Goal: Task Accomplishment & Management: Manage account settings

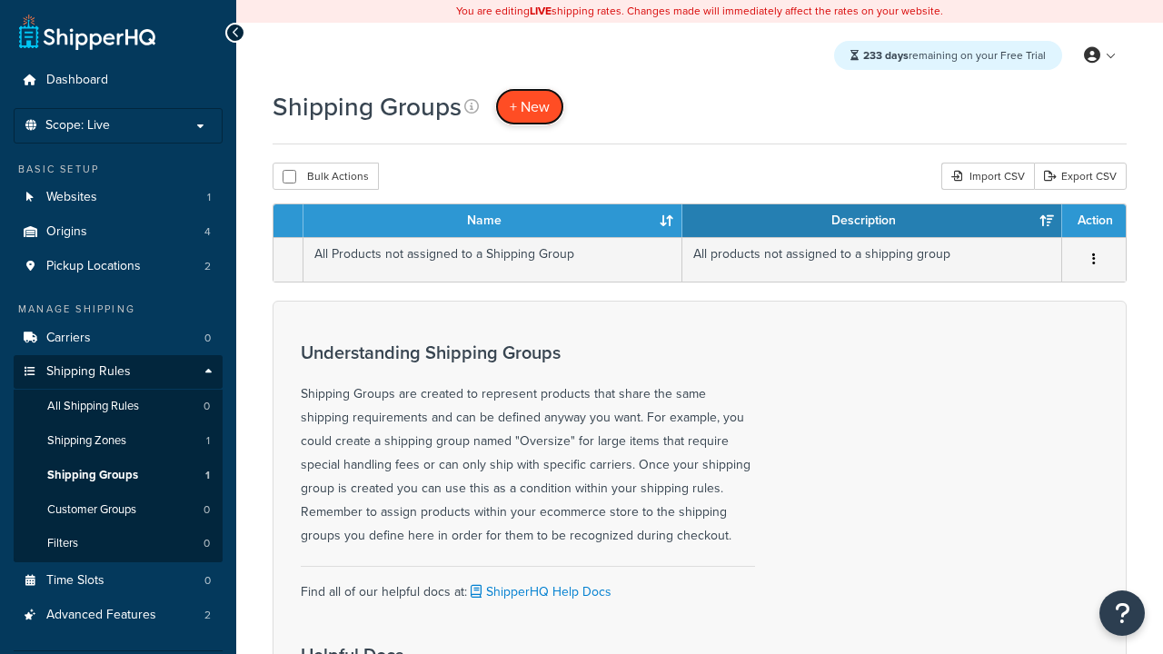
click at [530, 106] on span "+ New" at bounding box center [530, 106] width 40 height 21
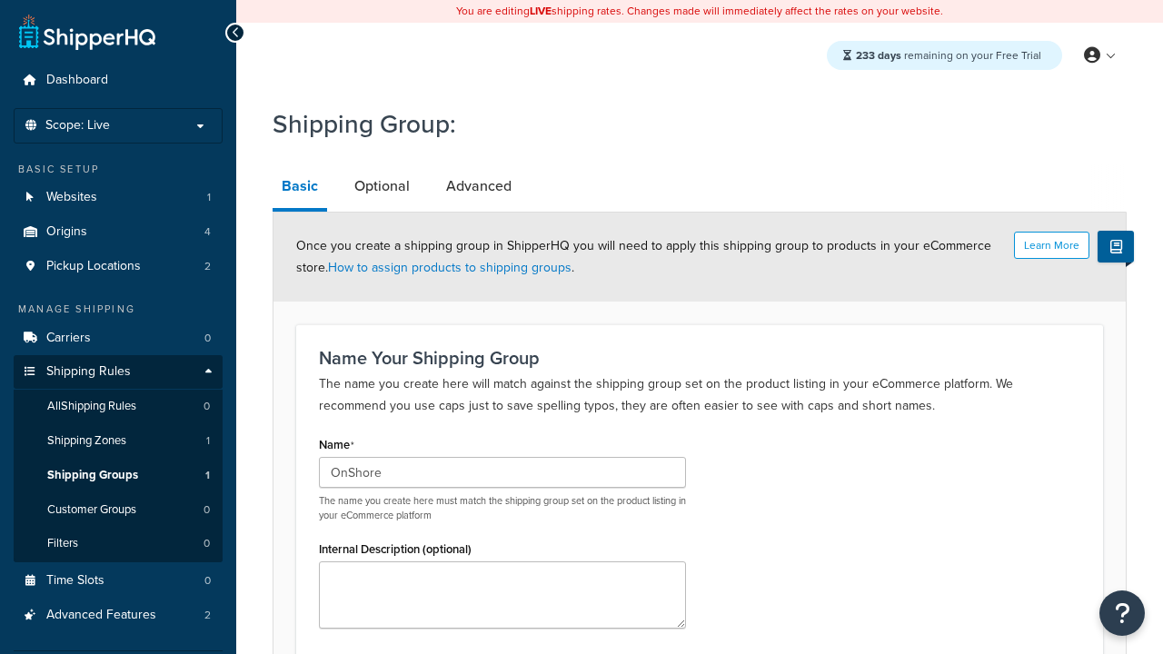
scroll to position [187, 0]
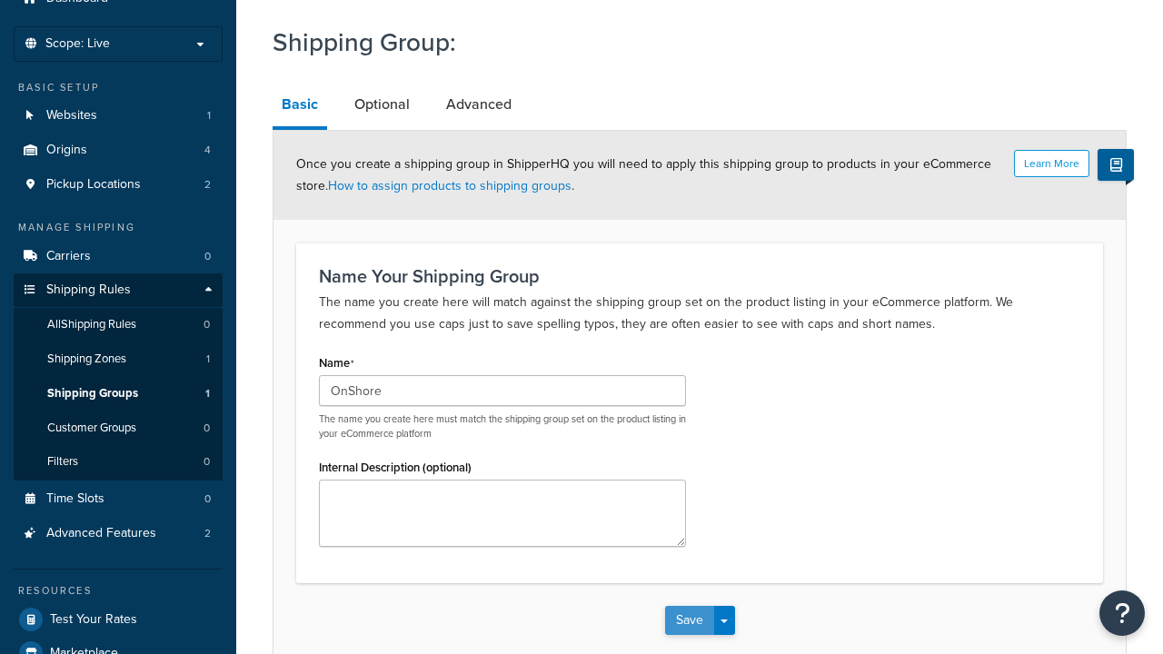
type input "OnShore"
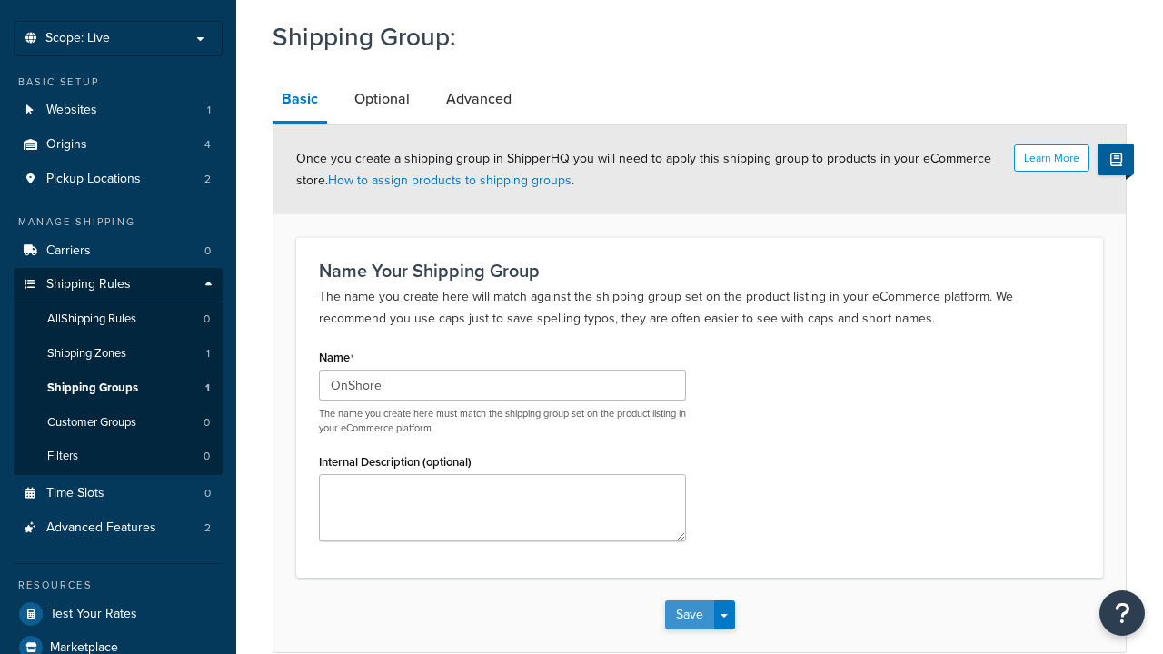
click at [689, 601] on button "Save" at bounding box center [689, 615] width 49 height 29
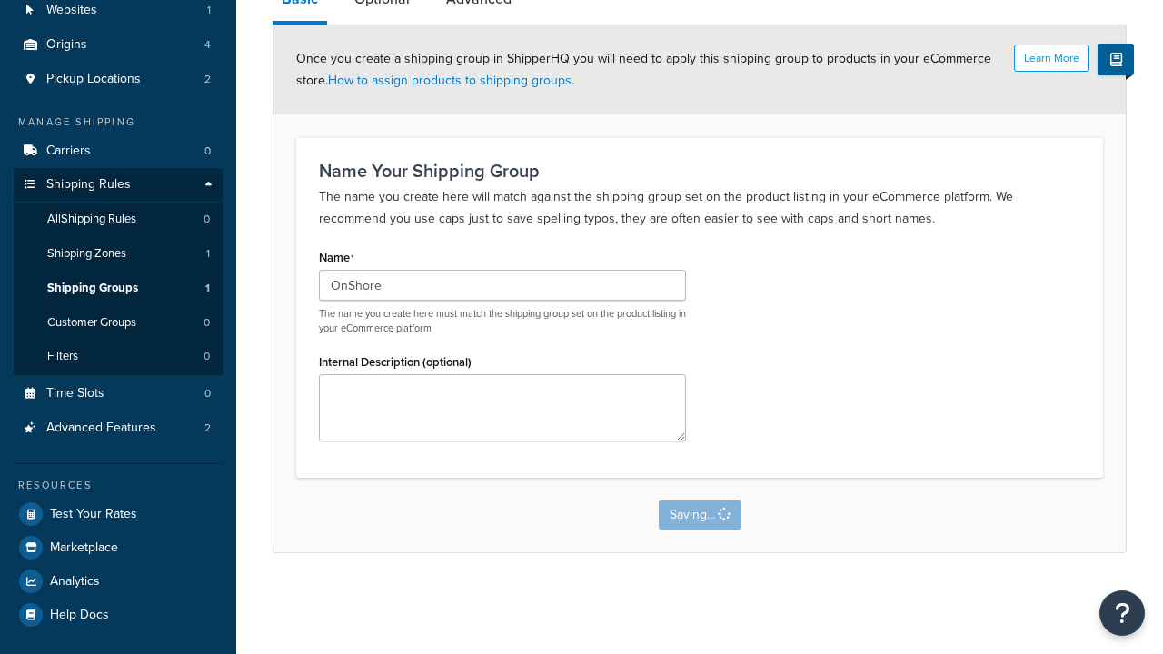
scroll to position [0, 0]
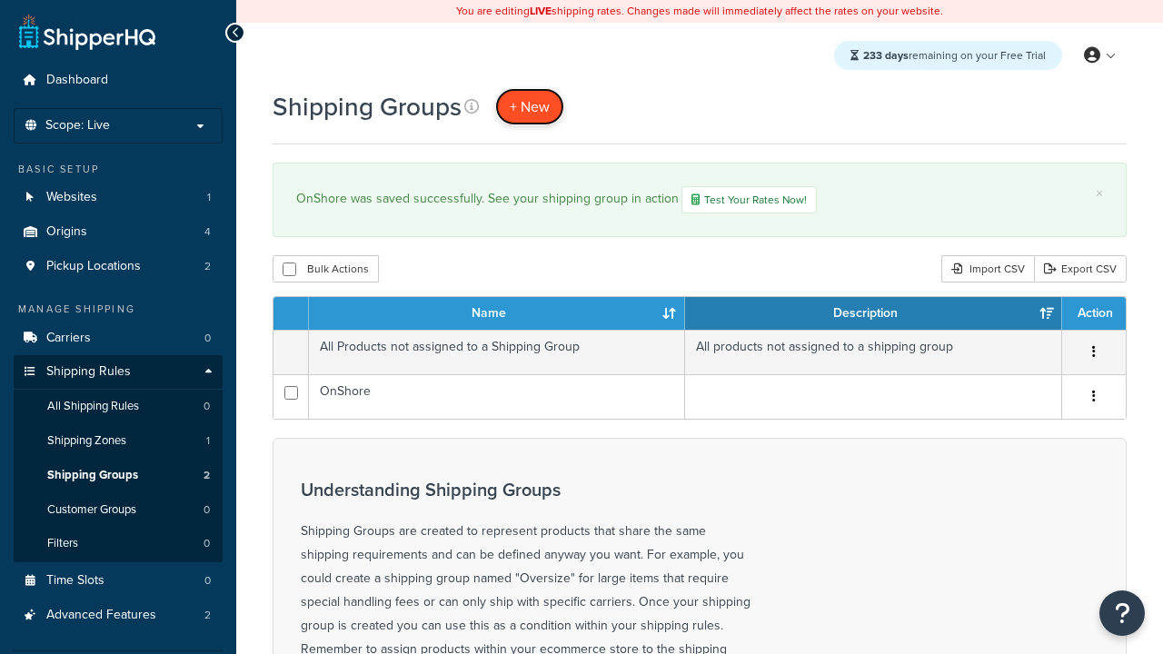
click at [530, 106] on span "+ New" at bounding box center [530, 106] width 40 height 21
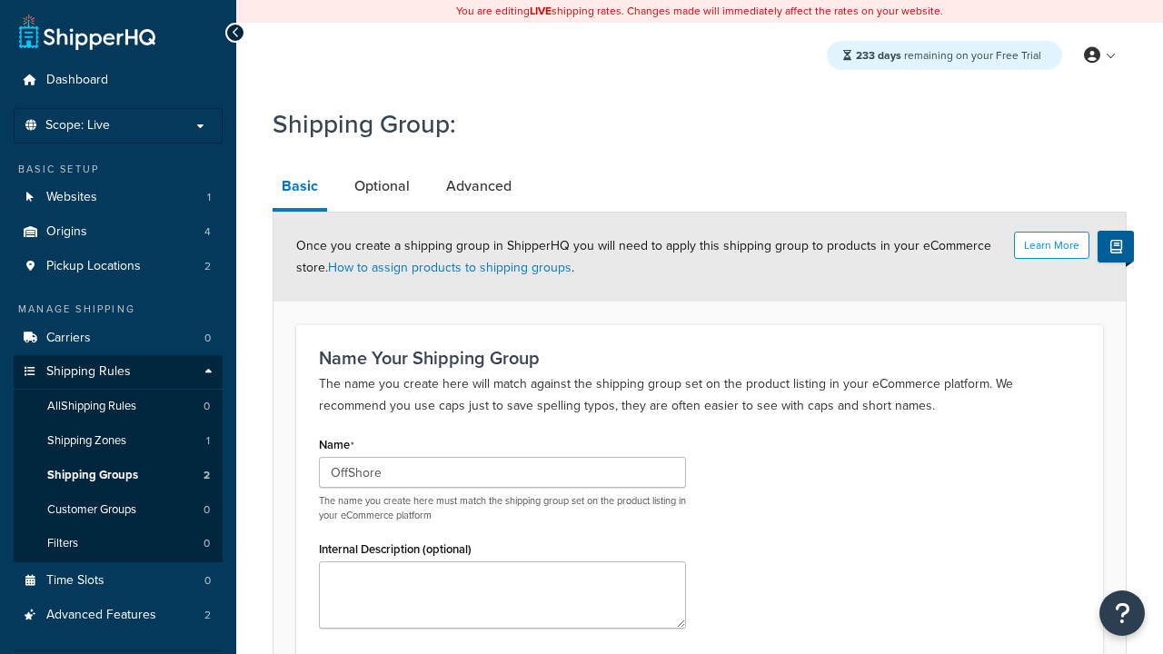
scroll to position [187, 0]
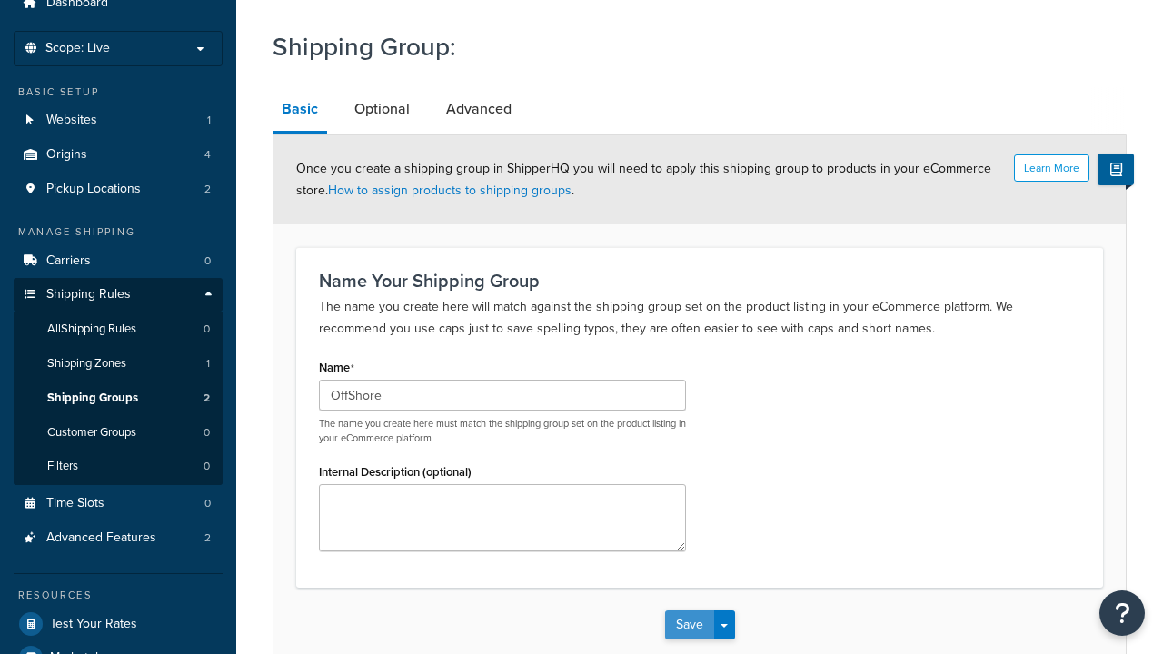
type input "OffShore"
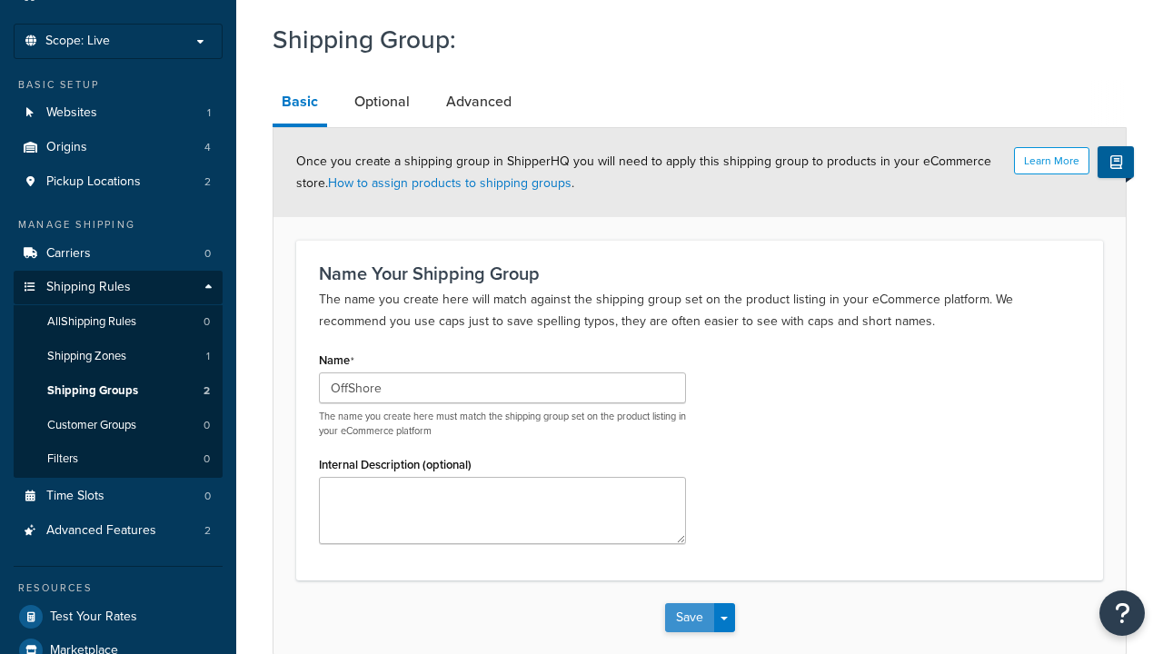
click at [689, 603] on button "Save" at bounding box center [689, 617] width 49 height 29
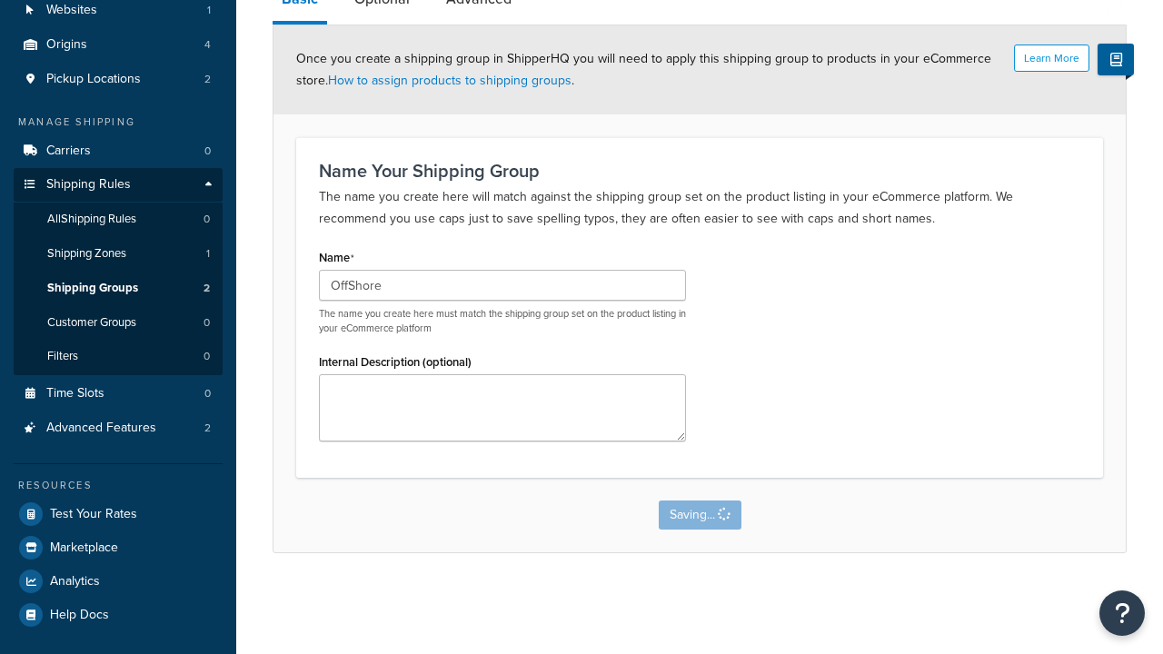
scroll to position [0, 0]
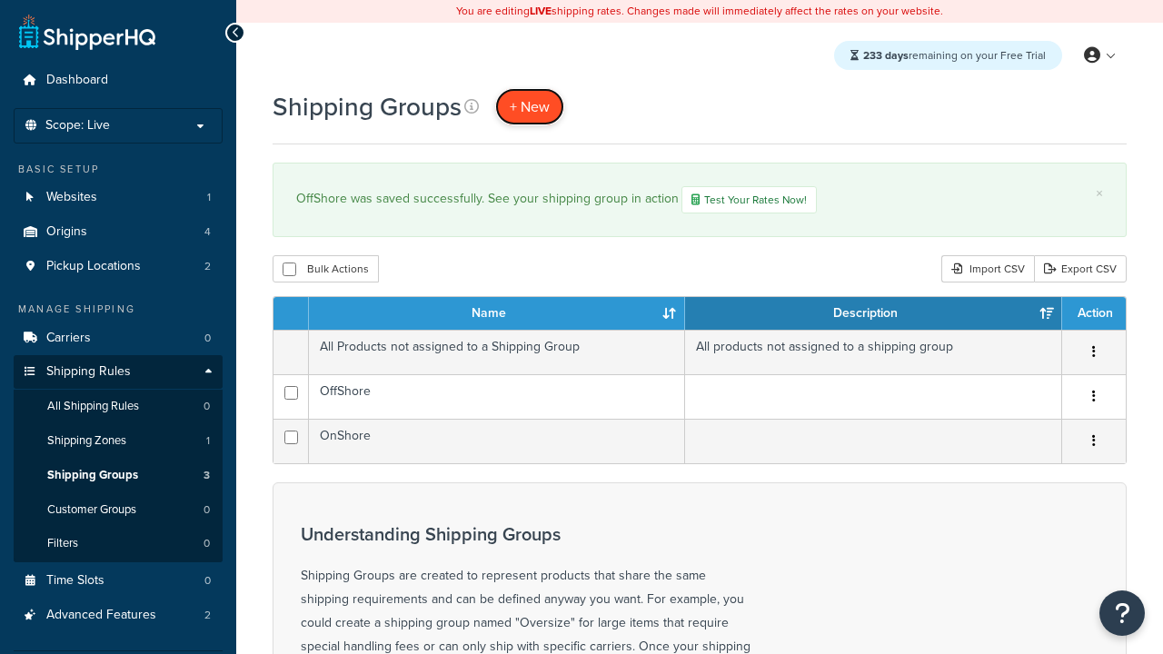
click at [530, 106] on span "+ New" at bounding box center [530, 106] width 40 height 21
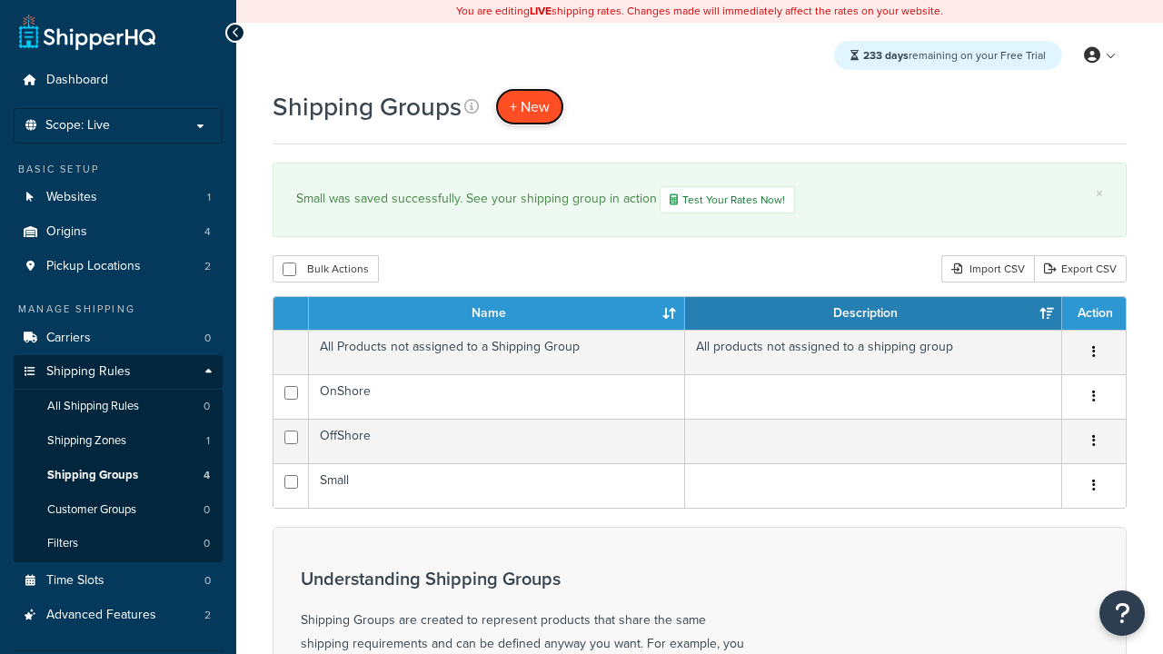
click at [530, 106] on span "+ New" at bounding box center [530, 106] width 40 height 21
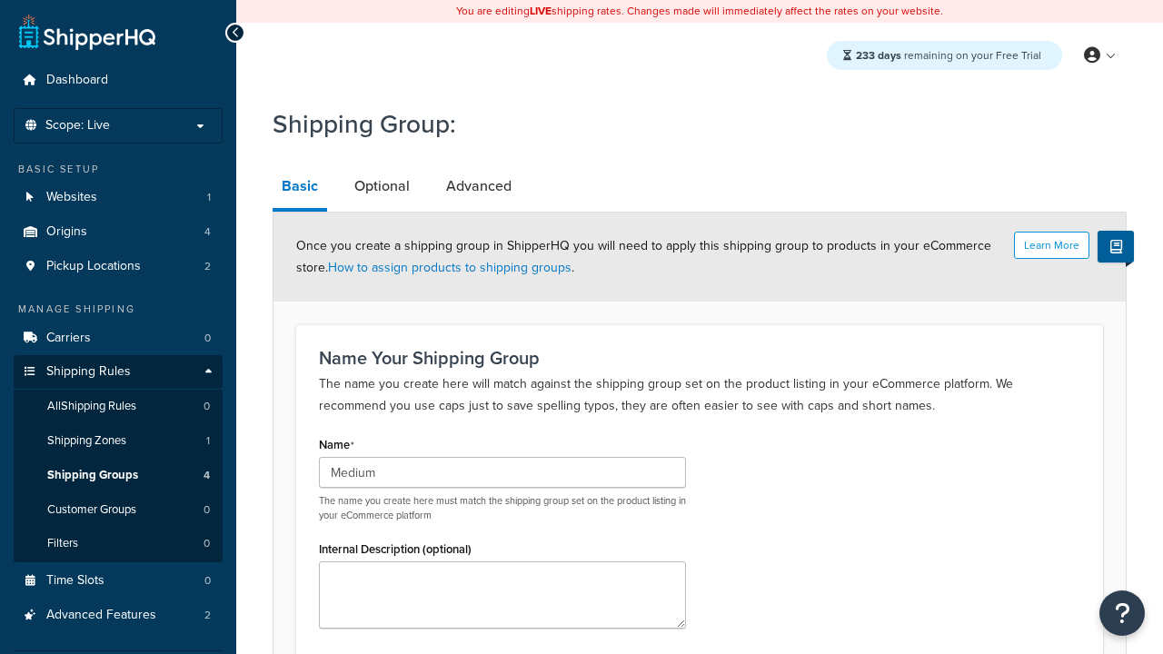
scroll to position [187, 0]
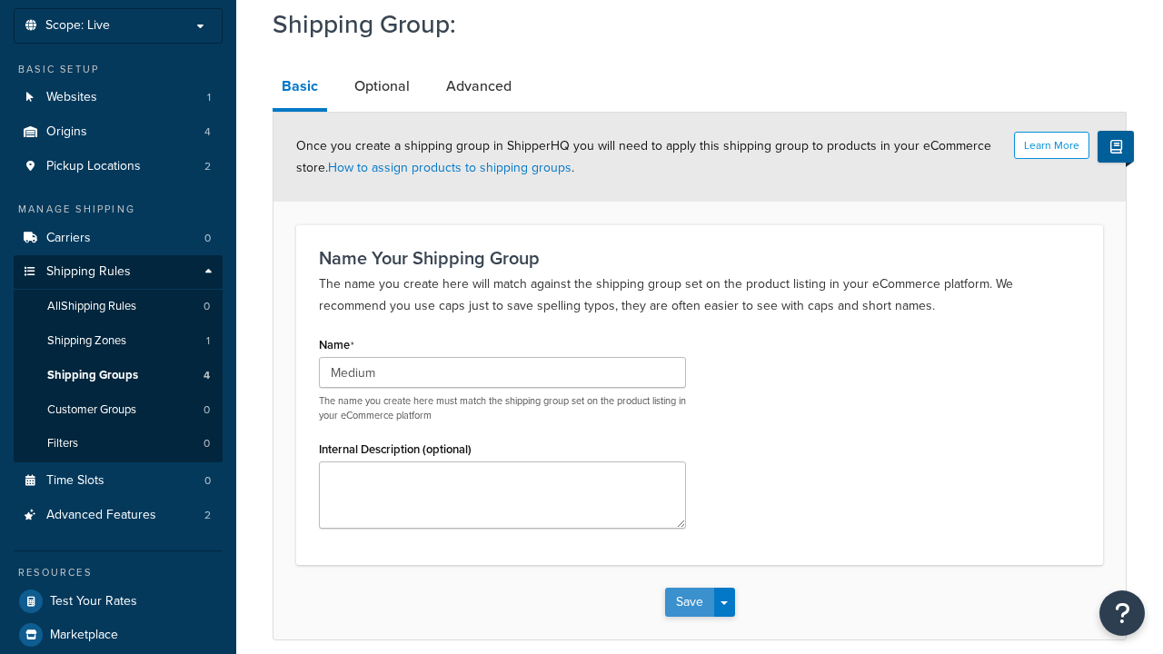
type input "Medium"
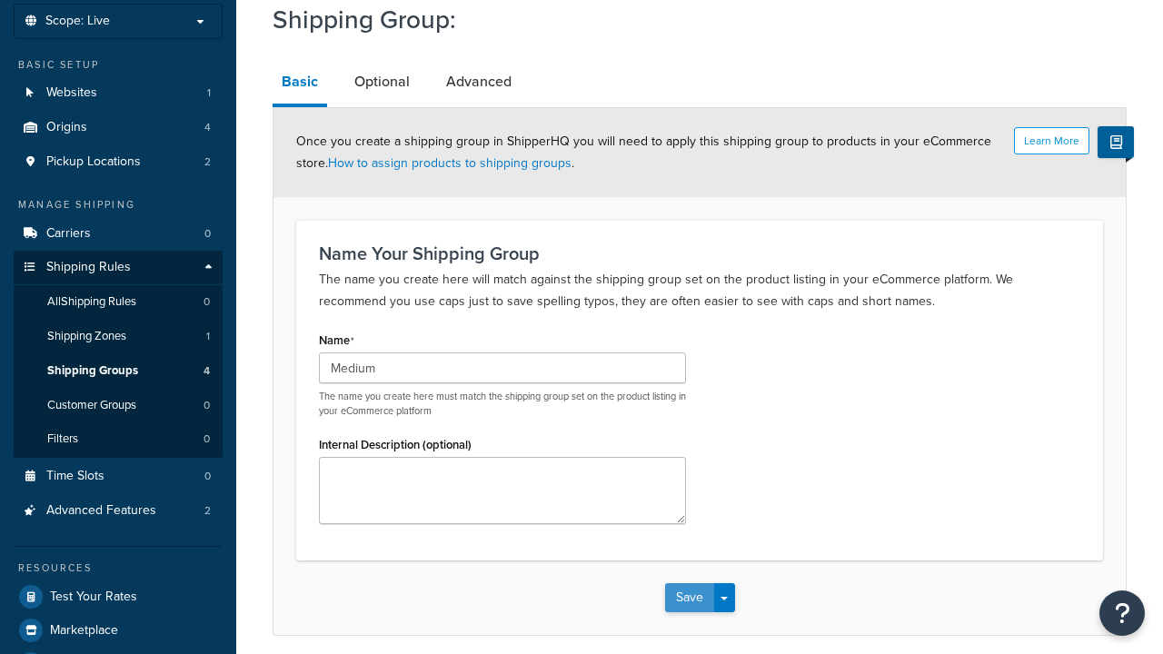
click at [689, 583] on button "Save" at bounding box center [689, 597] width 49 height 29
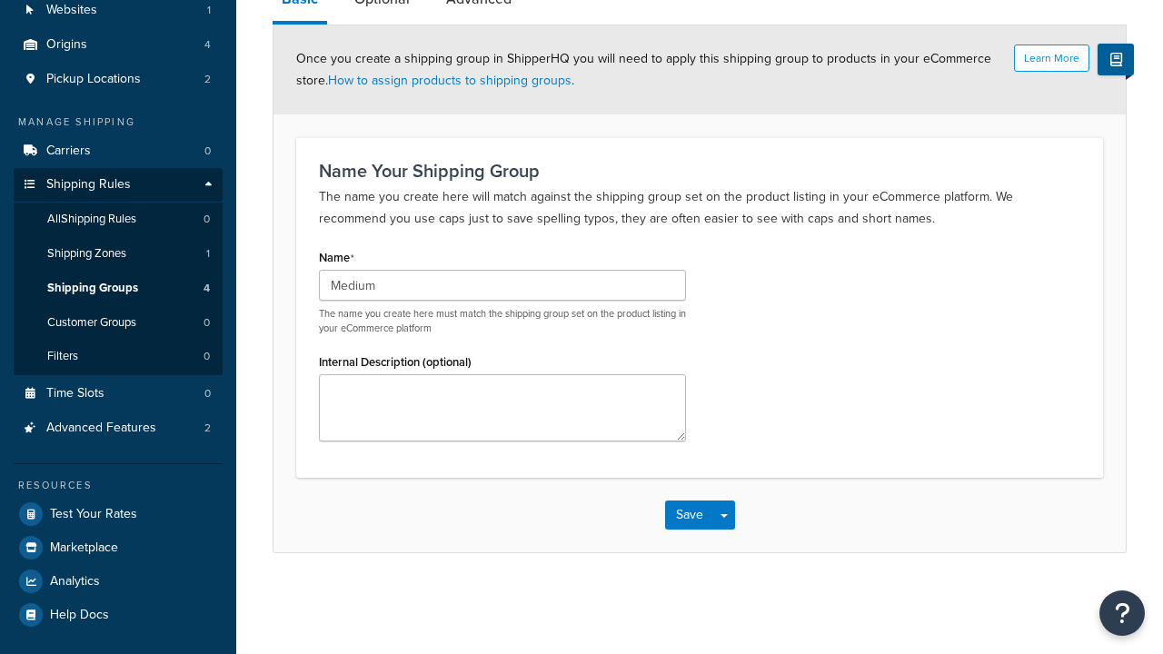
scroll to position [0, 0]
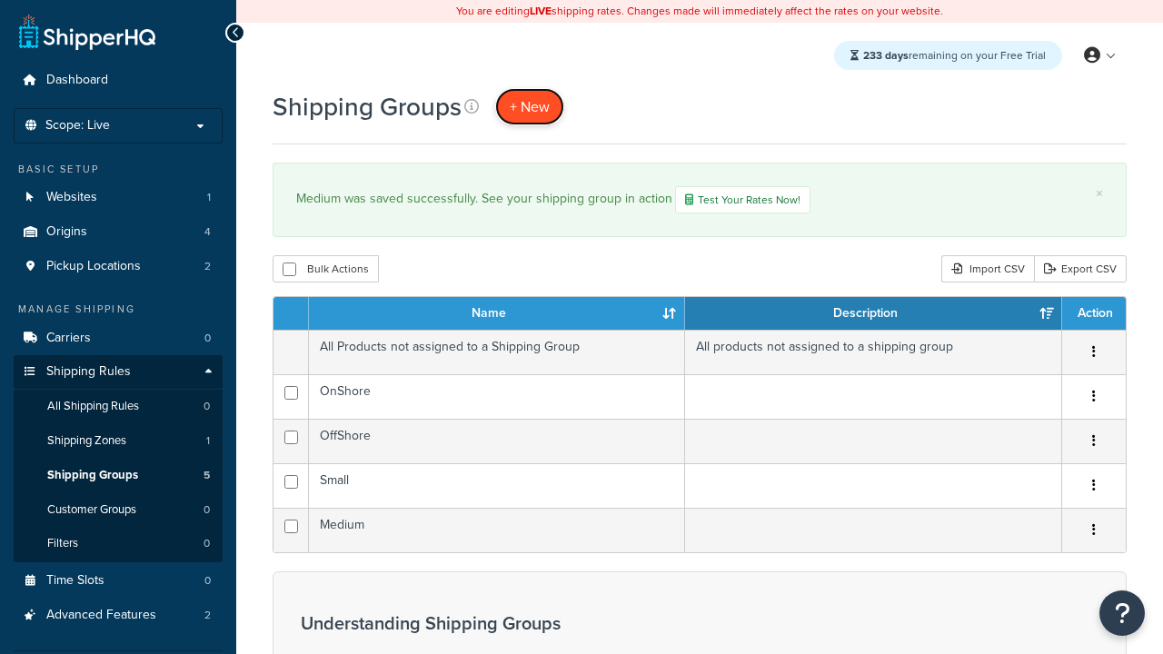
click at [530, 106] on span "+ New" at bounding box center [530, 106] width 40 height 21
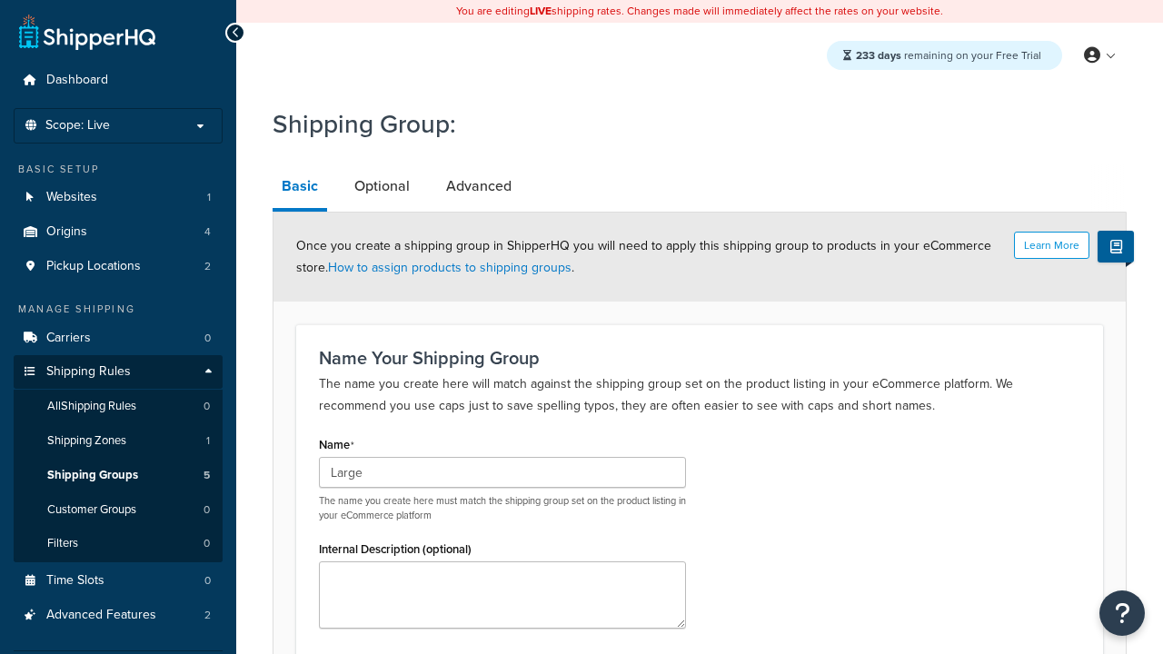
type input "Large"
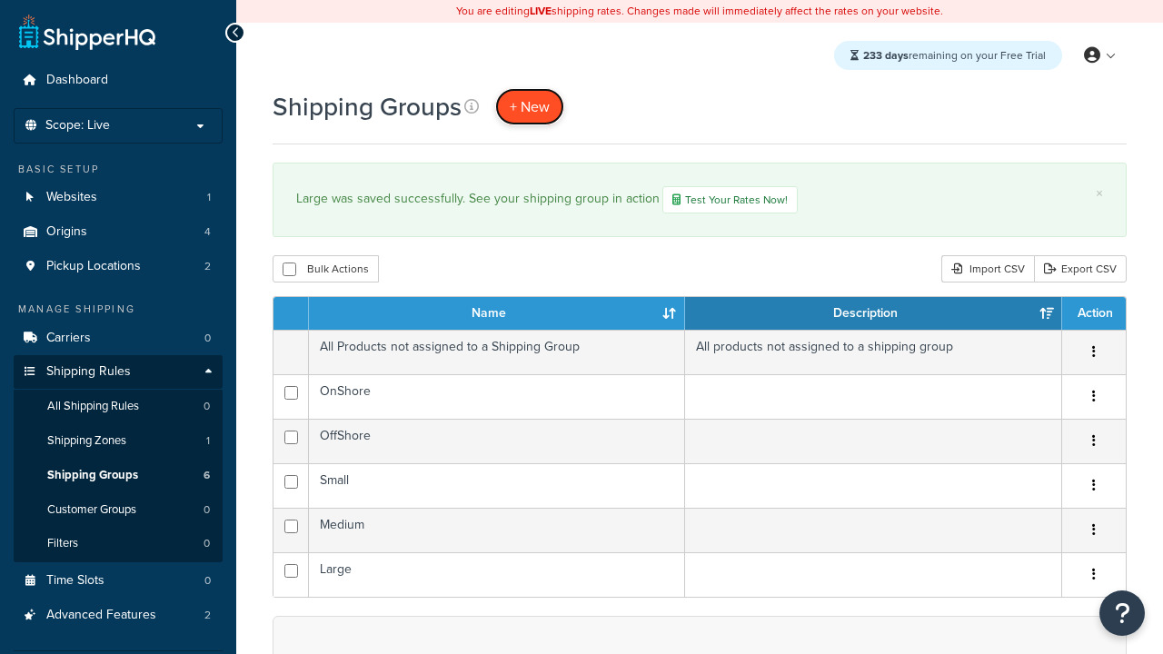
click at [530, 106] on span "+ New" at bounding box center [530, 106] width 40 height 21
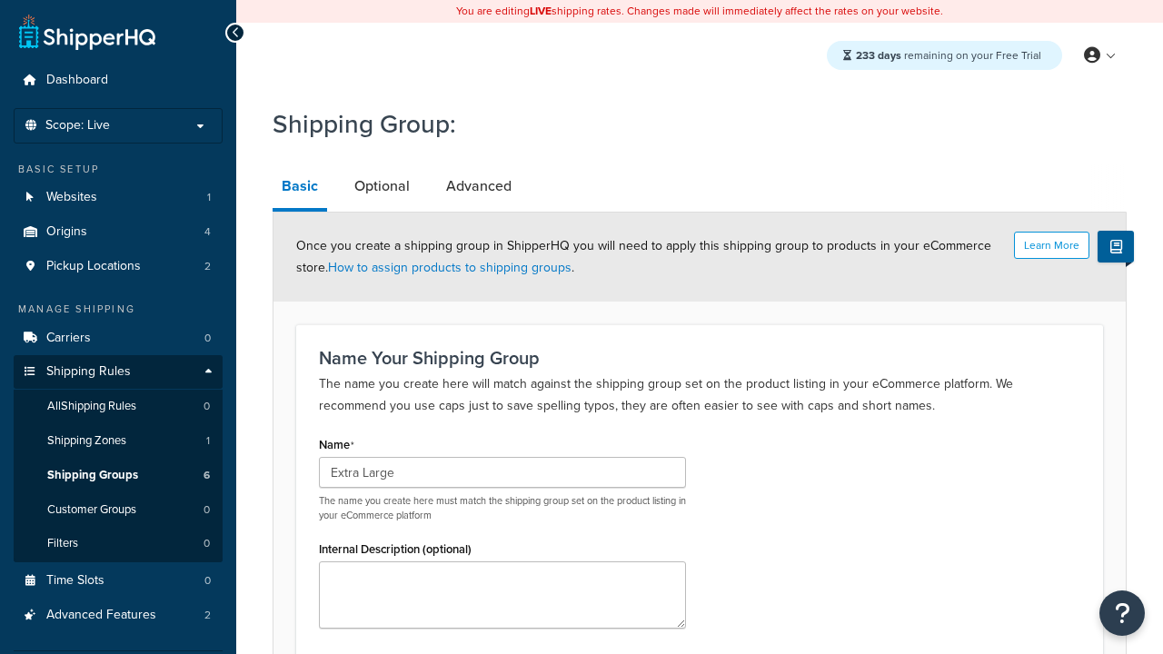
type input "Extra Large"
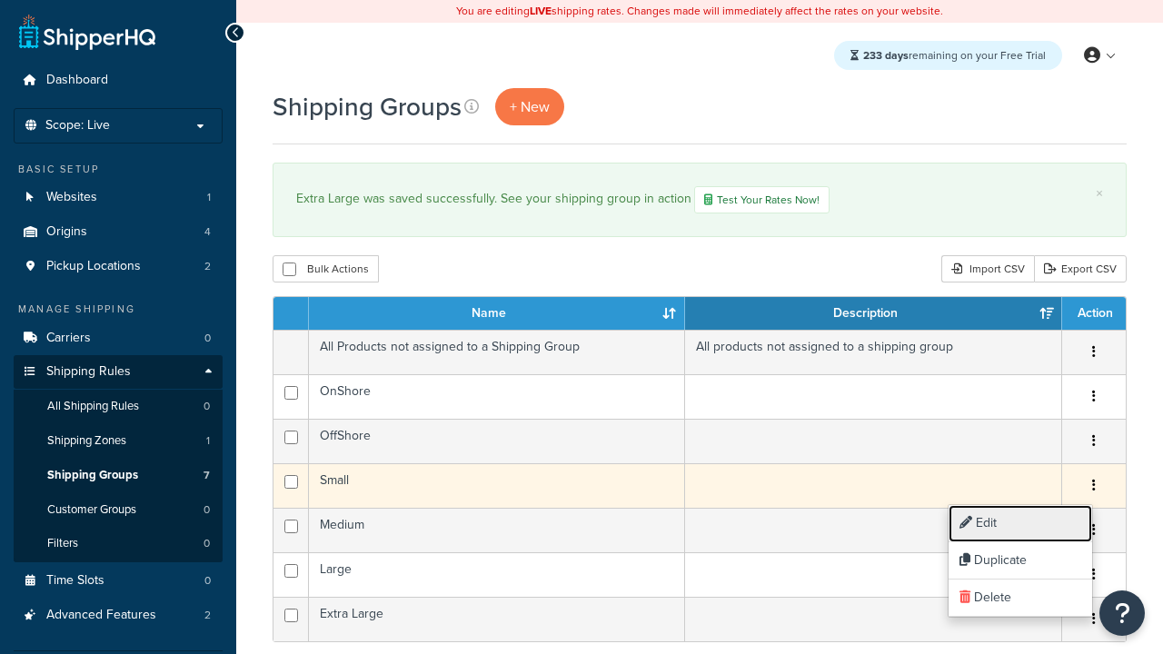
click at [1019, 523] on link "Edit" at bounding box center [1020, 523] width 144 height 37
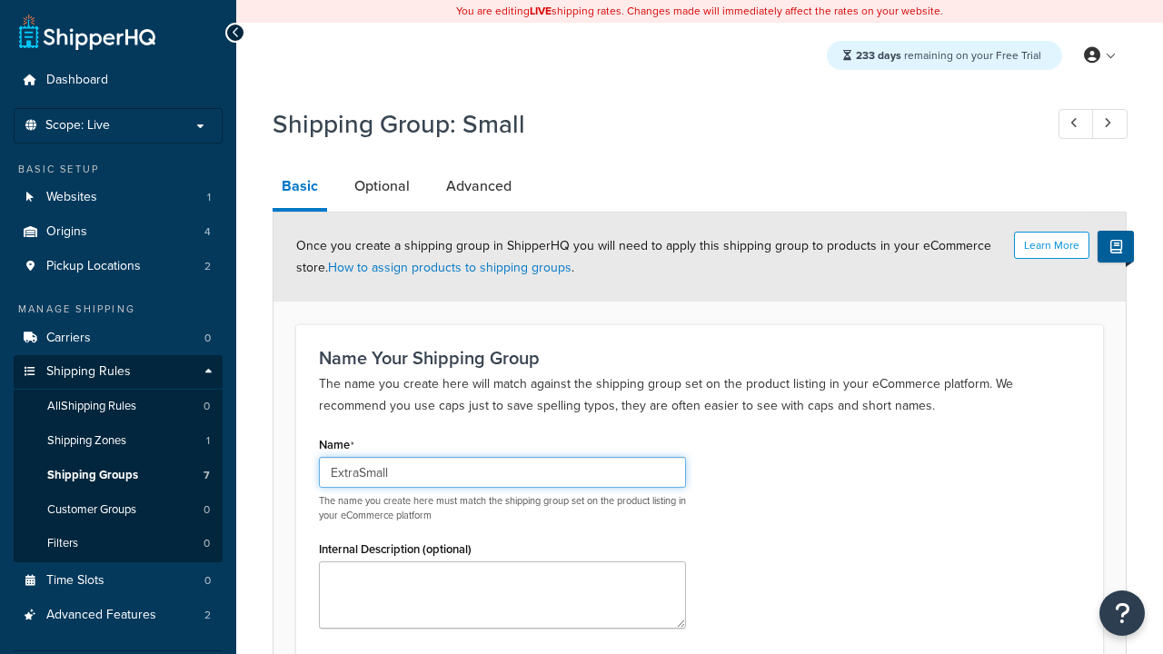
type input "ExtraSmall"
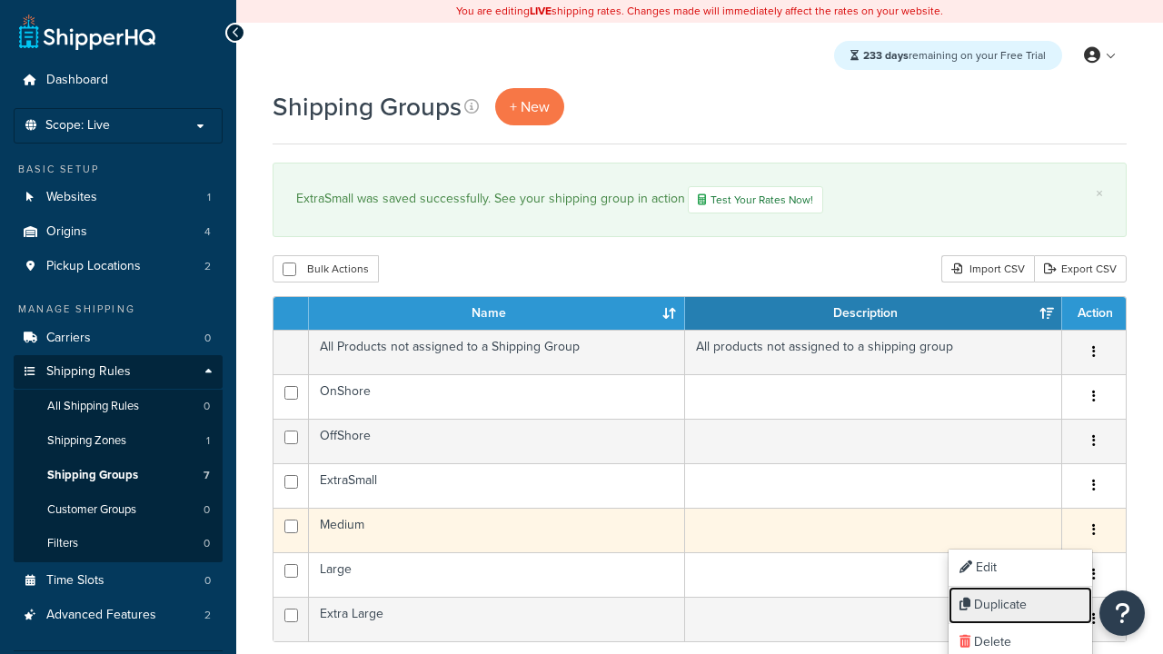
click at [1019, 605] on link "Duplicate" at bounding box center [1020, 605] width 144 height 37
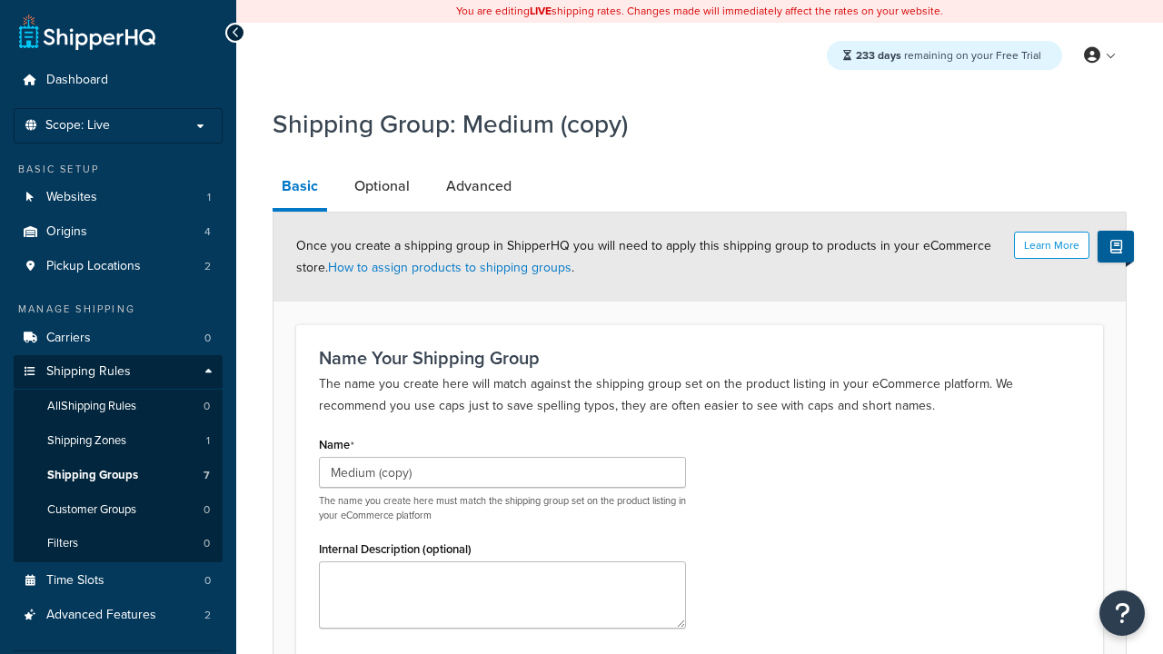
scroll to position [187, 0]
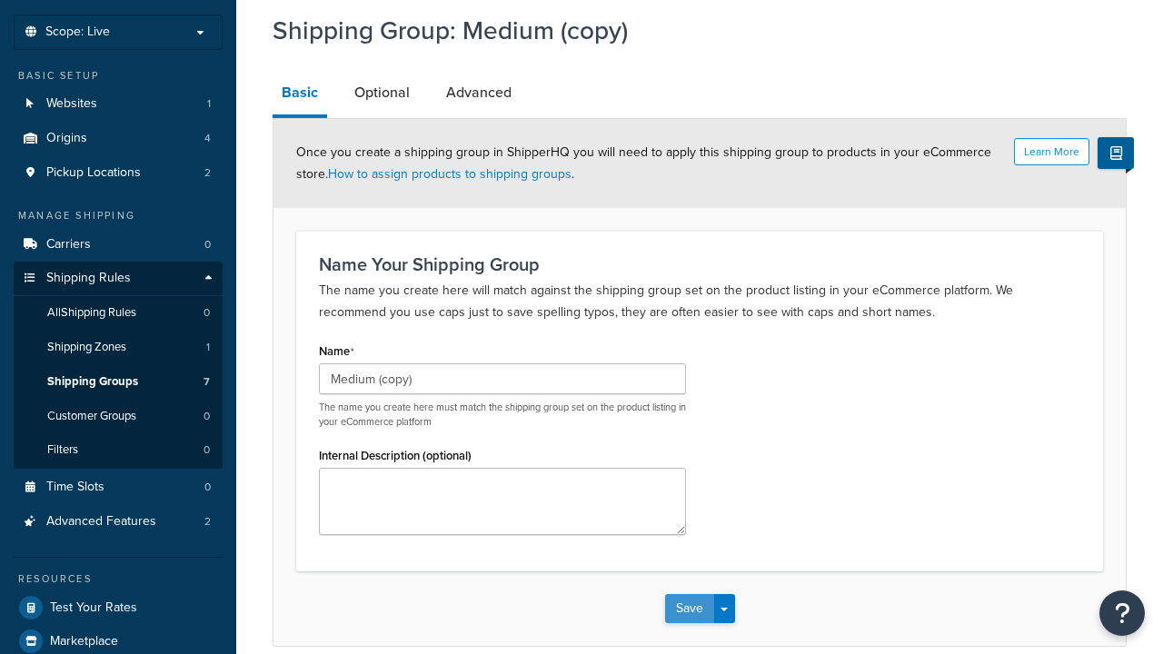
click at [689, 594] on button "Save" at bounding box center [689, 608] width 49 height 29
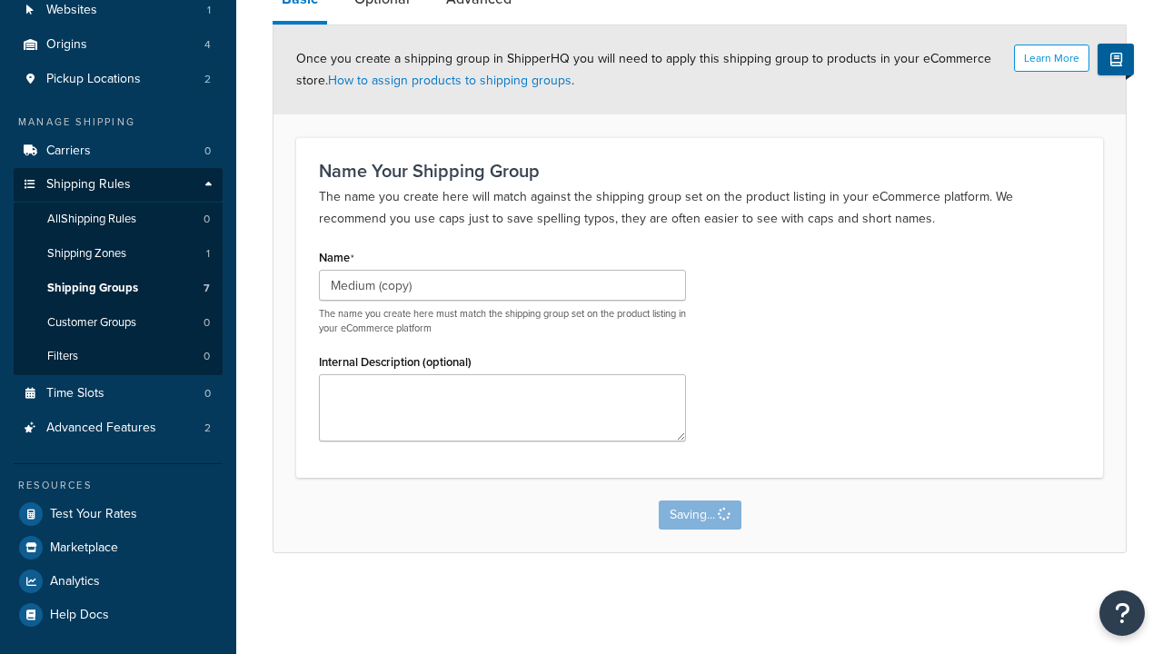
scroll to position [0, 0]
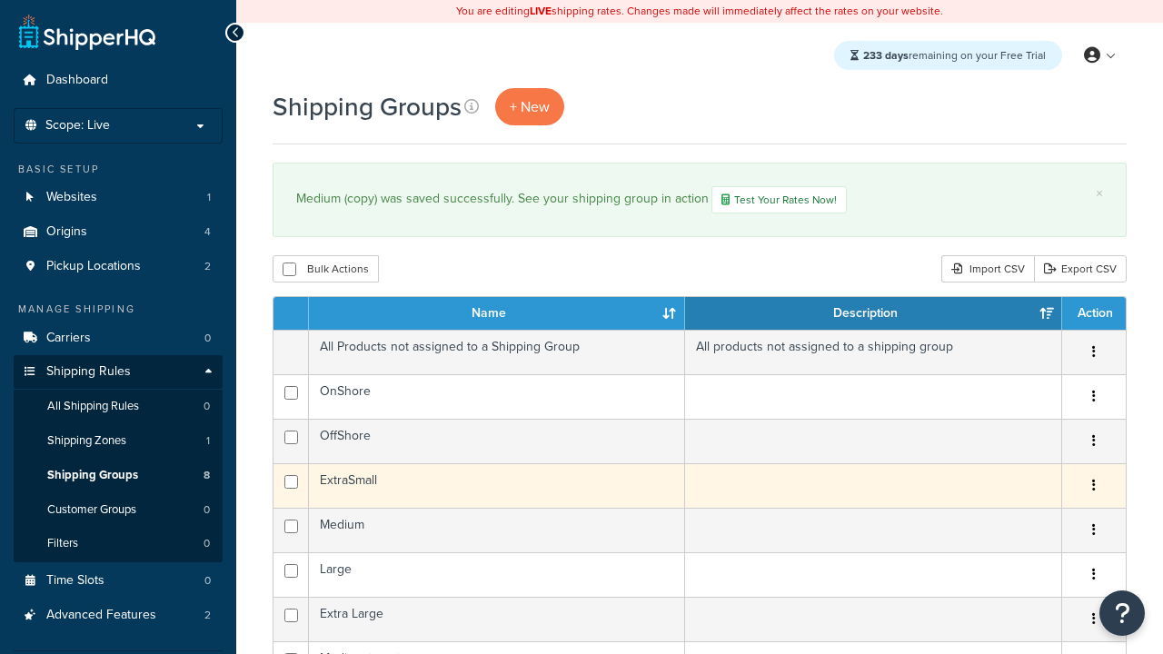
click at [1093, 488] on icon "button" at bounding box center [1094, 485] width 4 height 13
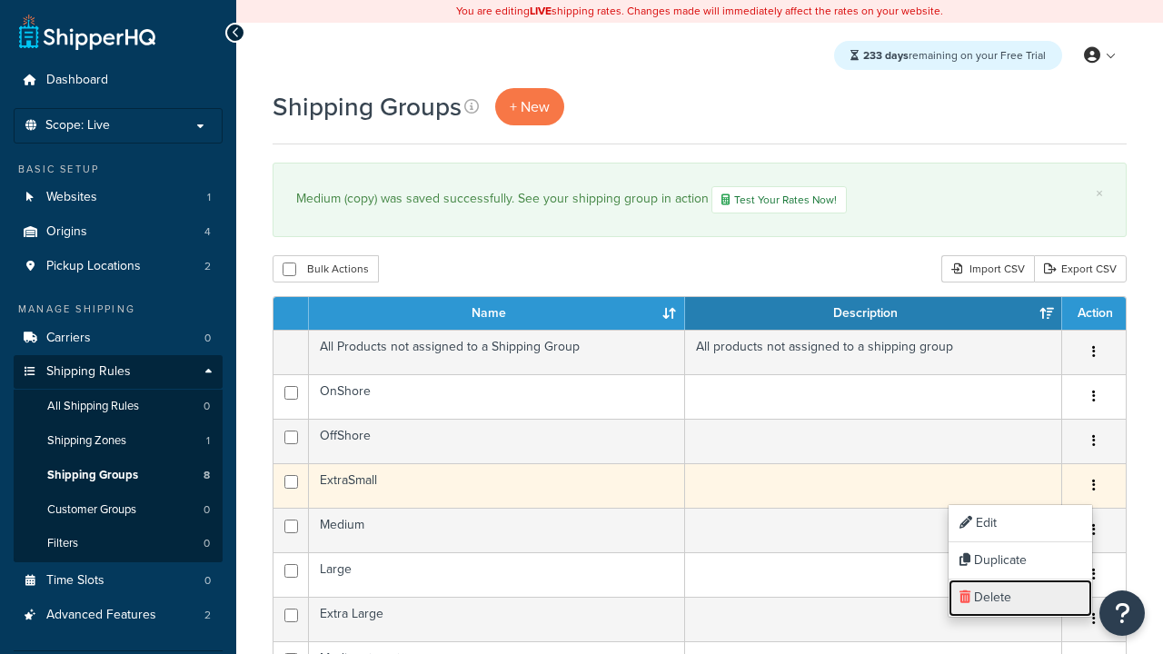
click at [1019, 598] on link "Delete" at bounding box center [1020, 598] width 144 height 37
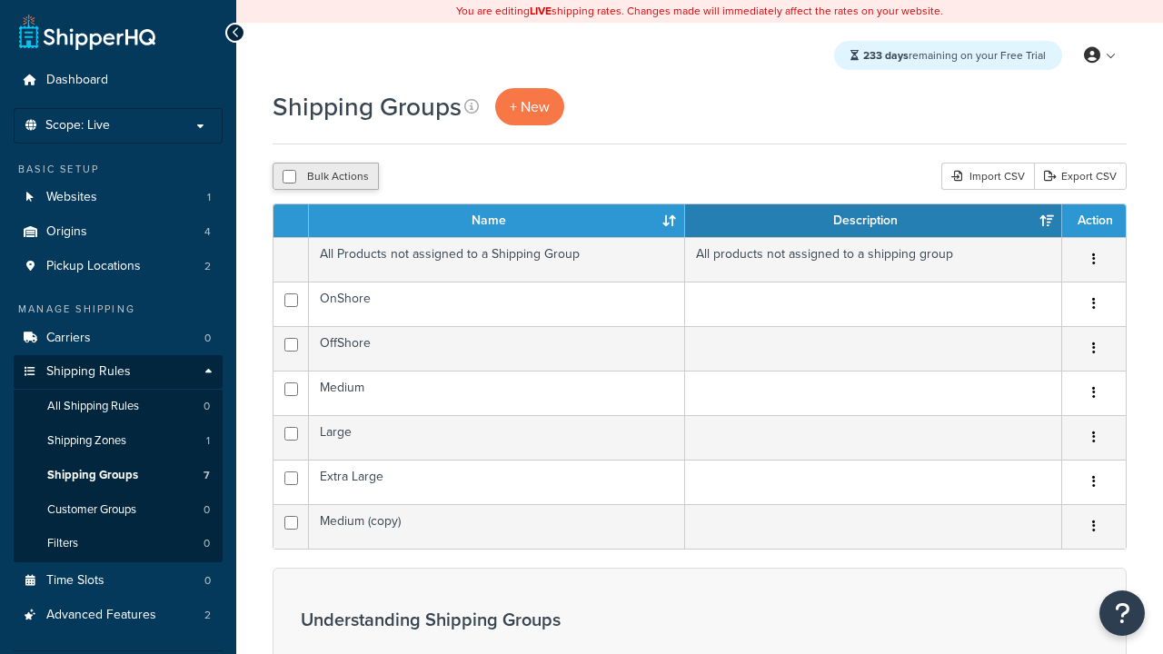
click at [325, 177] on button "Bulk Actions" at bounding box center [326, 176] width 106 height 27
checkbox input "true"
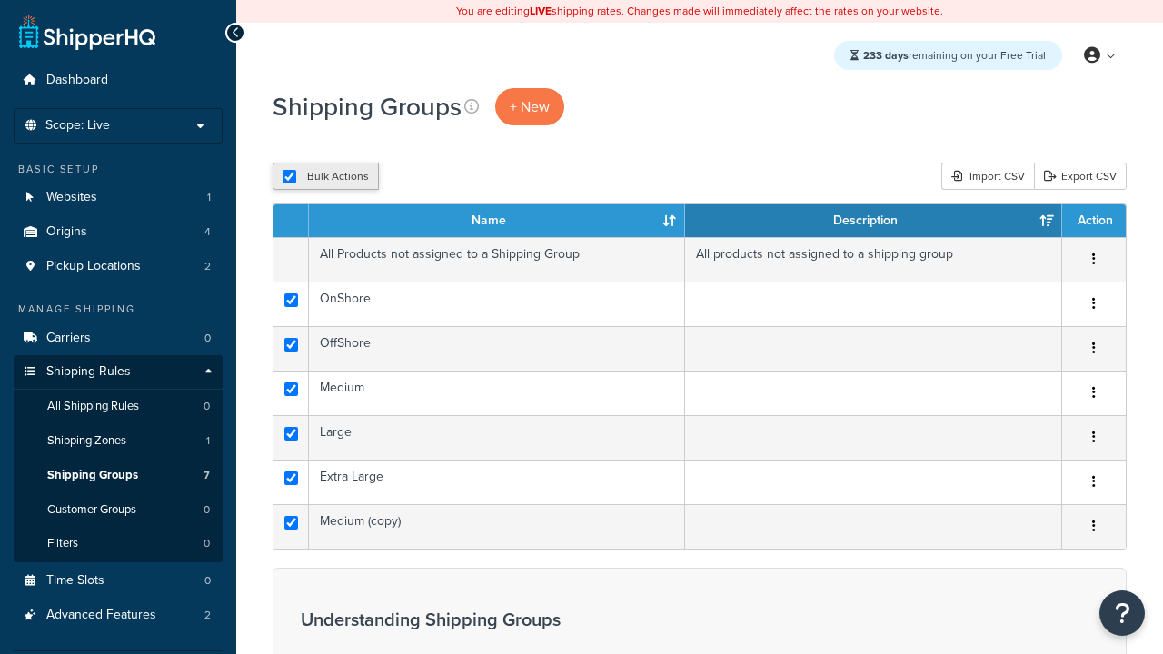
checkbox input "true"
click at [0, 0] on button "Delete" at bounding box center [0, 0] width 0 height 0
